Goal: Information Seeking & Learning: Check status

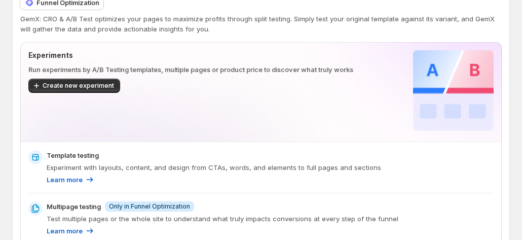
scroll to position [51, 0]
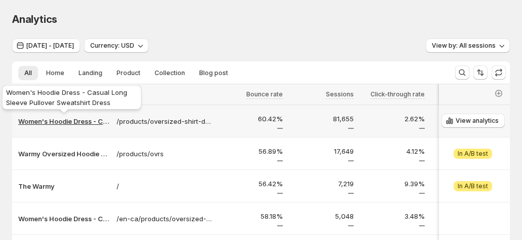
click at [58, 123] on p "Women's Hoodie Dress - Casual Long Sleeve Pullover Sweatshirt Dress" at bounding box center [64, 121] width 92 height 10
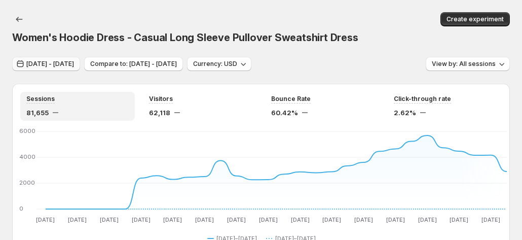
click at [74, 60] on span "[DATE] - [DATE]" at bounding box center [50, 64] width 48 height 8
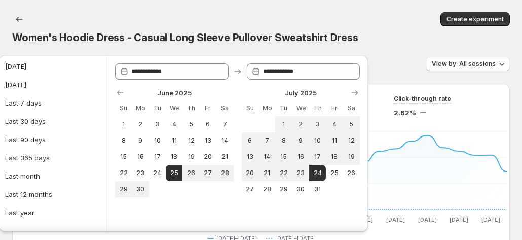
click at [169, 60] on span "Compare to: [DATE] - [DATE]" at bounding box center [133, 64] width 87 height 8
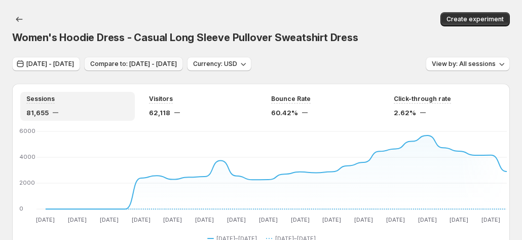
click at [169, 60] on span "Compare to: [DATE] - [DATE]" at bounding box center [133, 64] width 87 height 8
click at [72, 60] on span "[DATE] - [DATE]" at bounding box center [50, 64] width 48 height 8
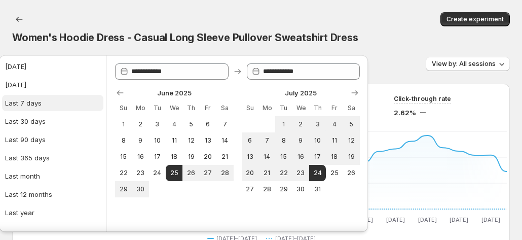
click at [54, 102] on button "Last 7 days" at bounding box center [52, 103] width 101 height 16
type input "**********"
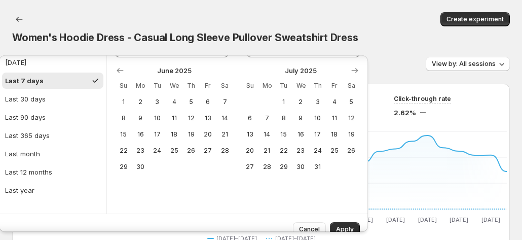
scroll to position [34, 0]
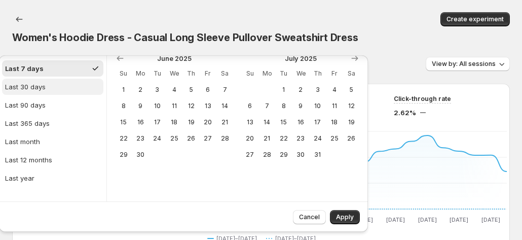
click at [37, 88] on div "Last 30 days" at bounding box center [25, 87] width 41 height 10
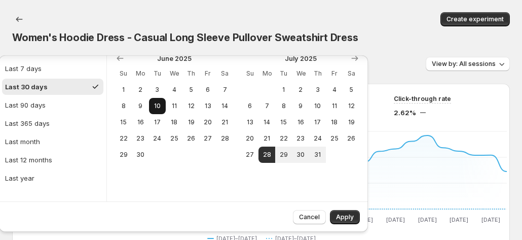
click at [155, 107] on span "10" at bounding box center [157, 106] width 9 height 8
type input "**********"
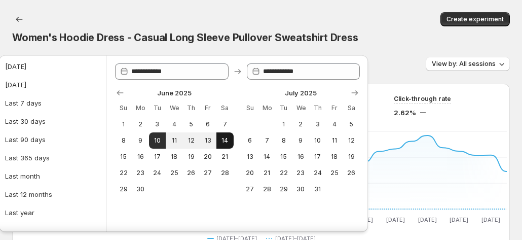
click at [216, 137] on button "14" at bounding box center [224, 140] width 17 height 16
type input "**********"
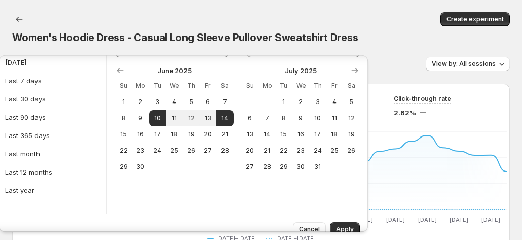
scroll to position [34, 0]
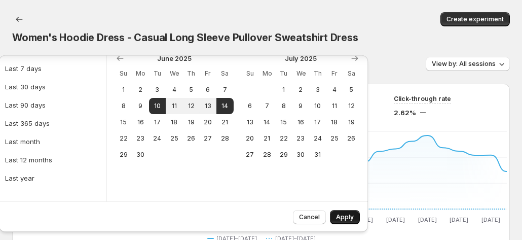
click at [337, 216] on span "Apply" at bounding box center [345, 217] width 18 height 8
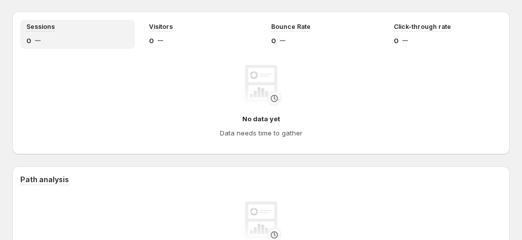
scroll to position [0, 0]
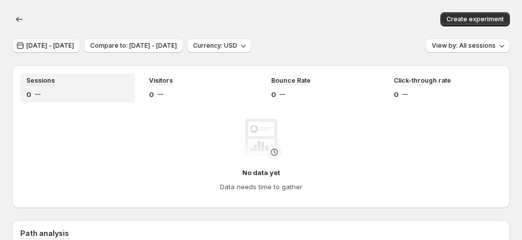
click at [49, 47] on span "[DATE] - [DATE]" at bounding box center [50, 46] width 48 height 8
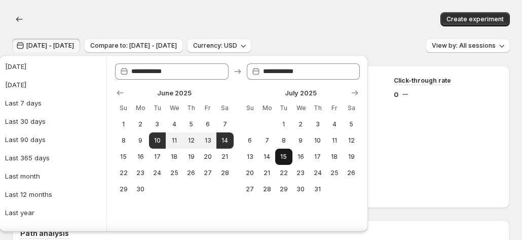
click at [279, 156] on span "15" at bounding box center [283, 156] width 9 height 8
type input "**********"
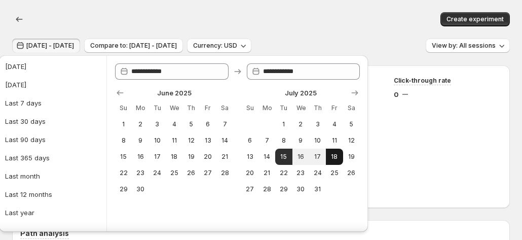
click at [330, 158] on span "18" at bounding box center [334, 156] width 9 height 8
type input "**********"
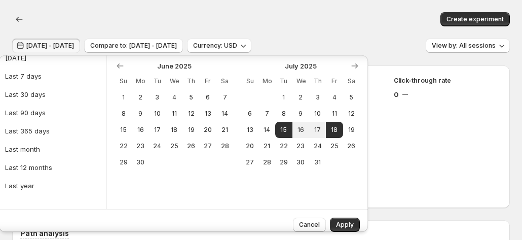
scroll to position [34, 0]
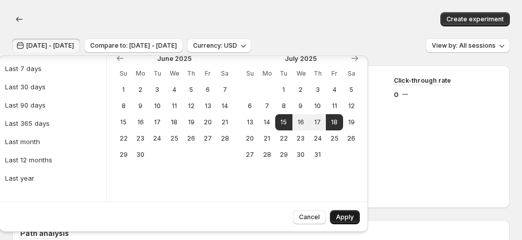
click at [342, 216] on span "Apply" at bounding box center [345, 217] width 18 height 8
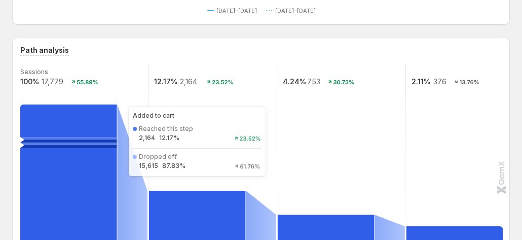
scroll to position [203, 0]
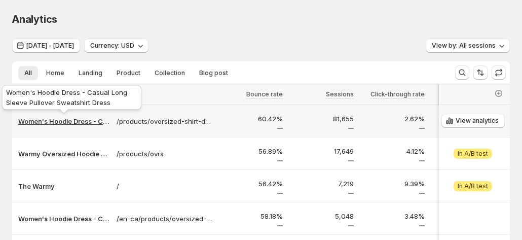
click at [65, 123] on p "Women's Hoodie Dress - Casual Long Sleeve Pullover Sweatshirt Dress" at bounding box center [64, 121] width 92 height 10
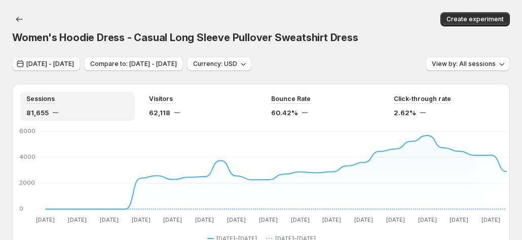
click at [68, 60] on span "[DATE] - [DATE]" at bounding box center [50, 64] width 48 height 8
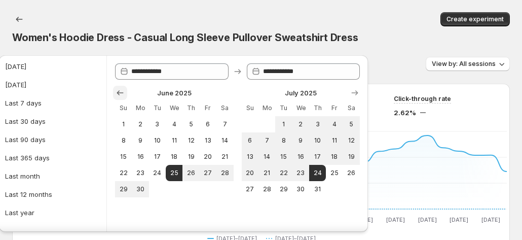
click at [116, 94] on icon "Show previous month, May 2025" at bounding box center [120, 93] width 10 height 10
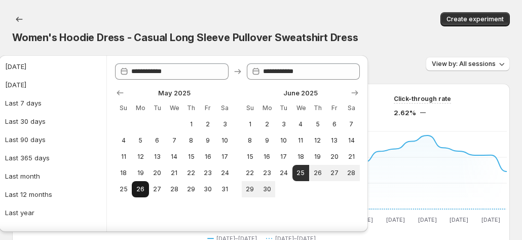
click at [136, 188] on span "26" at bounding box center [140, 189] width 9 height 8
type input "**********"
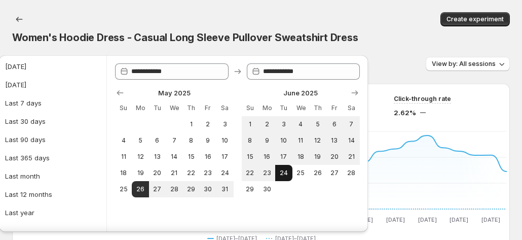
click at [279, 169] on span "24" at bounding box center [283, 173] width 9 height 8
type input "**********"
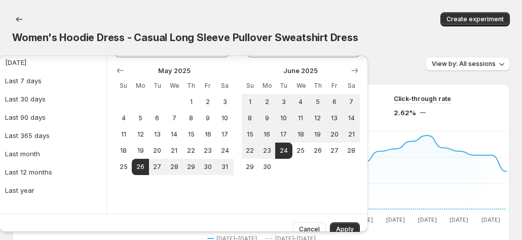
scroll to position [34, 0]
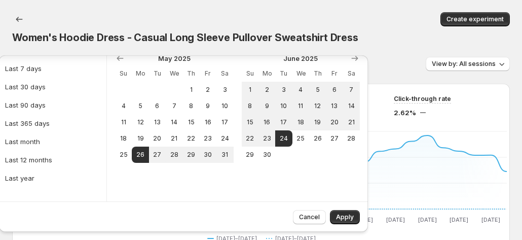
click at [335, 210] on button "Apply" at bounding box center [345, 217] width 30 height 14
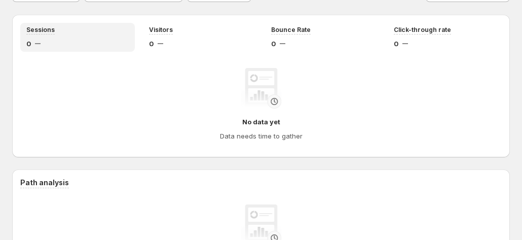
scroll to position [0, 0]
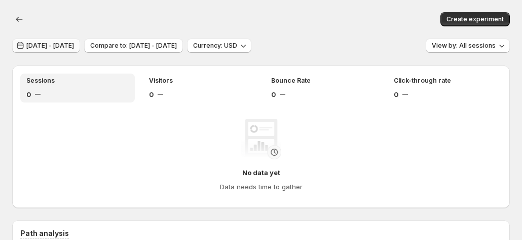
click at [68, 42] on span "May 26, 2025 - Jun 24, 2025" at bounding box center [50, 46] width 48 height 8
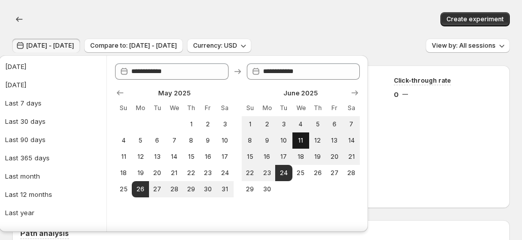
click at [296, 142] on span "11" at bounding box center [300, 140] width 9 height 8
type input "**********"
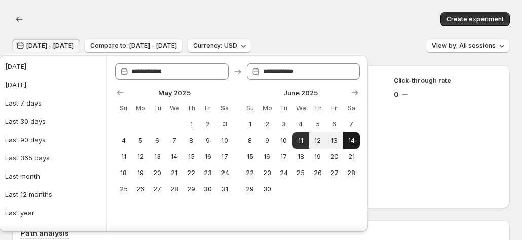
click at [347, 140] on span "14" at bounding box center [351, 140] width 9 height 8
type input "**********"
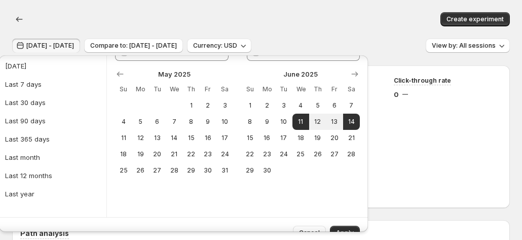
scroll to position [34, 0]
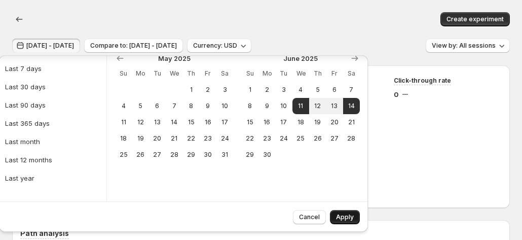
click at [331, 211] on button "Apply" at bounding box center [345, 217] width 30 height 14
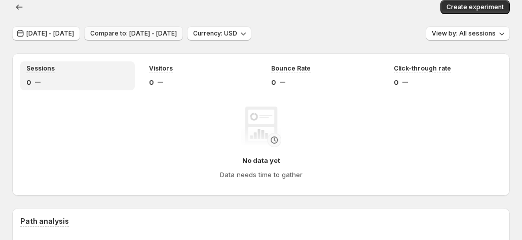
scroll to position [0, 0]
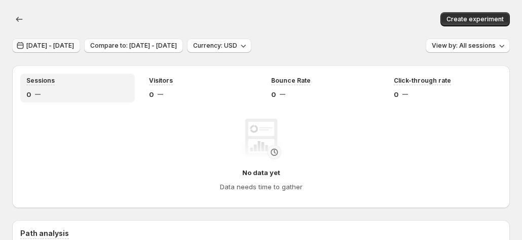
click at [74, 46] on span "Jun 11, 2025 - Jun 14, 2025" at bounding box center [50, 46] width 48 height 8
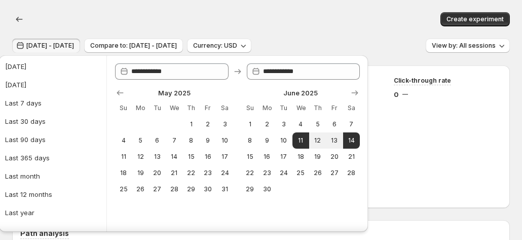
click at [74, 46] on span "Jun 11, 2025 - Jun 14, 2025" at bounding box center [50, 46] width 48 height 8
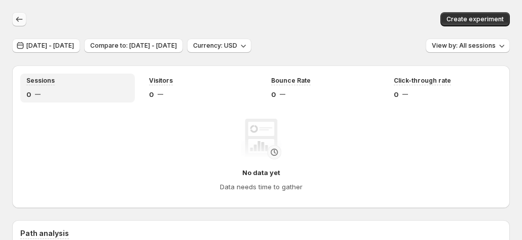
click at [24, 20] on button "button" at bounding box center [19, 19] width 14 height 14
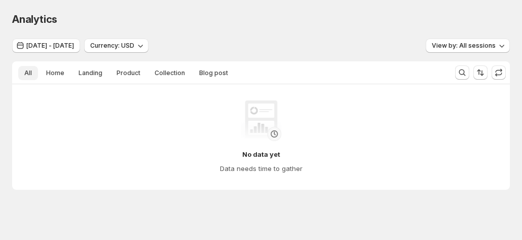
click at [23, 69] on button "All" at bounding box center [28, 73] width 20 height 14
click at [74, 44] on span "Jun 11, 2025 - Jun 14, 2025" at bounding box center [50, 46] width 48 height 8
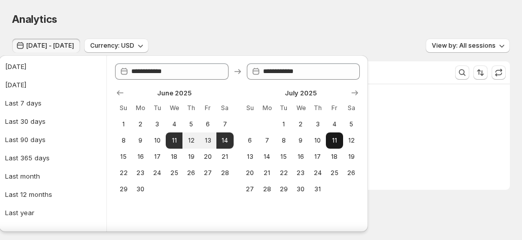
click at [326, 139] on button "11" at bounding box center [334, 140] width 17 height 16
type input "**********"
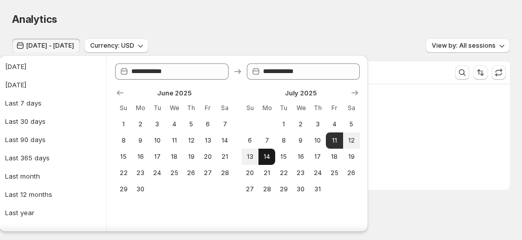
click at [265, 157] on span "14" at bounding box center [266, 156] width 9 height 8
type input "**********"
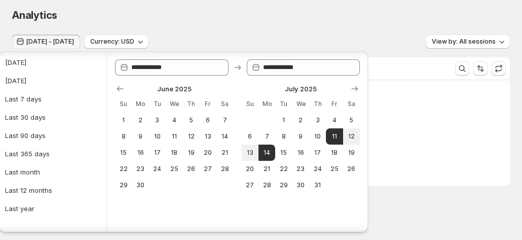
scroll to position [30, 0]
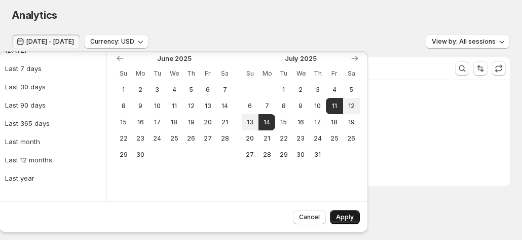
click at [336, 213] on span "Apply" at bounding box center [345, 217] width 18 height 8
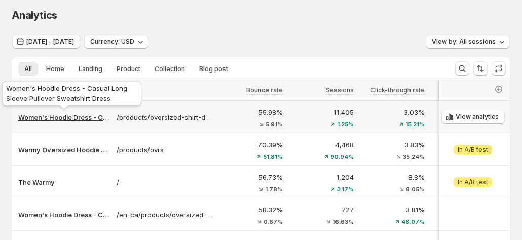
click at [82, 118] on p "Women's Hoodie Dress - Casual Long Sleeve Pullover Sweatshirt Dress" at bounding box center [64, 117] width 92 height 10
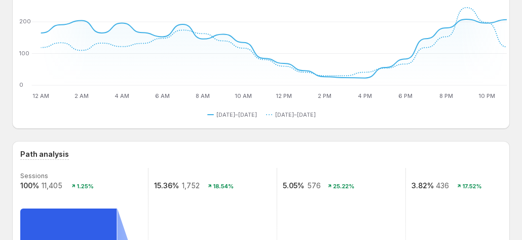
scroll to position [55, 0]
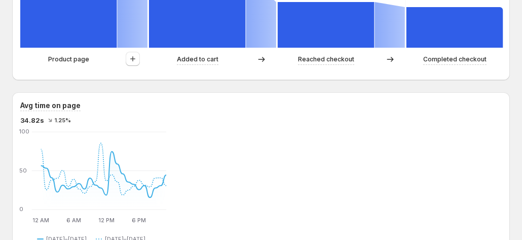
scroll to position [456, 0]
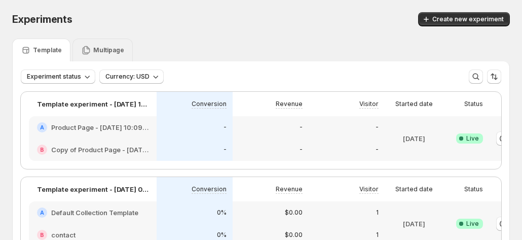
click at [87, 52] on icon at bounding box center [87, 50] width 8 height 9
